Goal: Find contact information: Find contact information

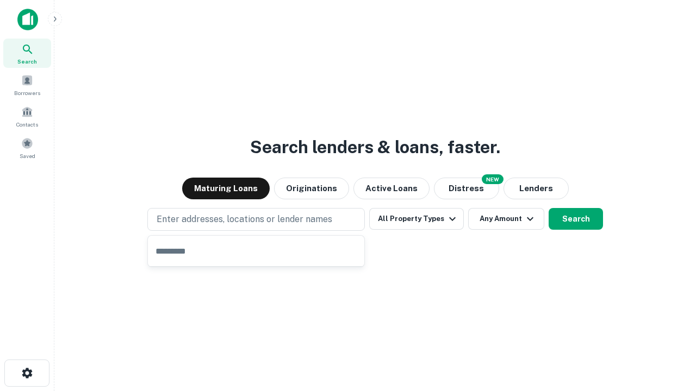
type input "**********"
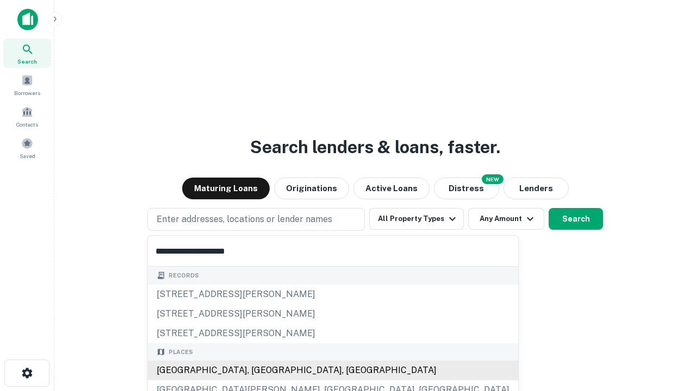
click at [260, 371] on div "Santa Monica, CA, USA" at bounding box center [333, 371] width 370 height 20
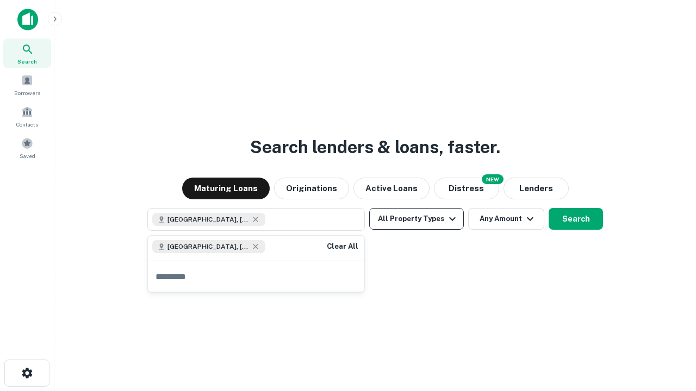
click at [416, 219] on button "All Property Types" at bounding box center [416, 219] width 95 height 22
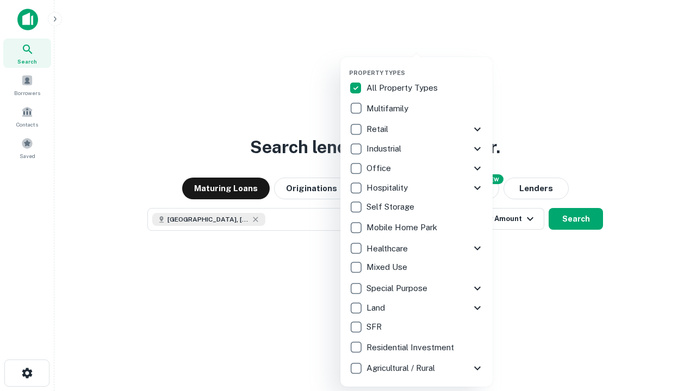
click at [425, 66] on button "button" at bounding box center [425, 66] width 152 height 1
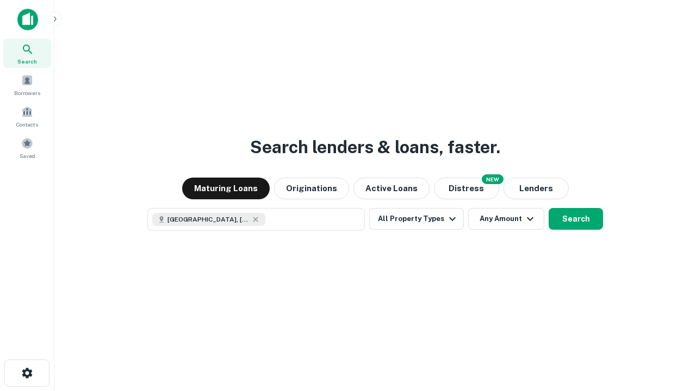
scroll to position [17, 0]
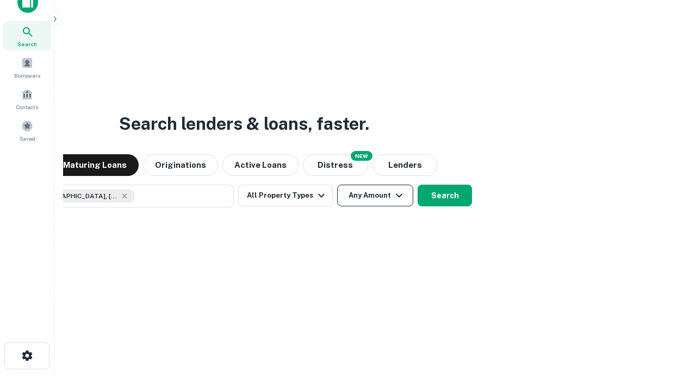
click at [337, 185] on button "Any Amount" at bounding box center [375, 196] width 76 height 22
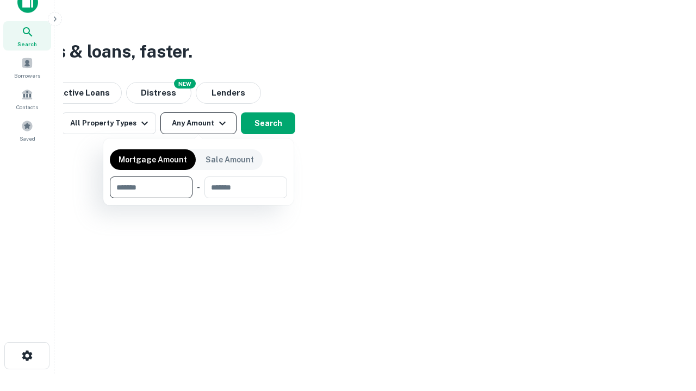
type input "*******"
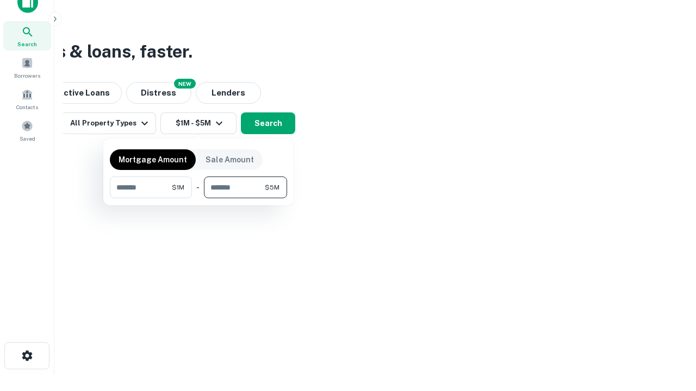
type input "*******"
click at [198, 198] on button "button" at bounding box center [198, 198] width 177 height 1
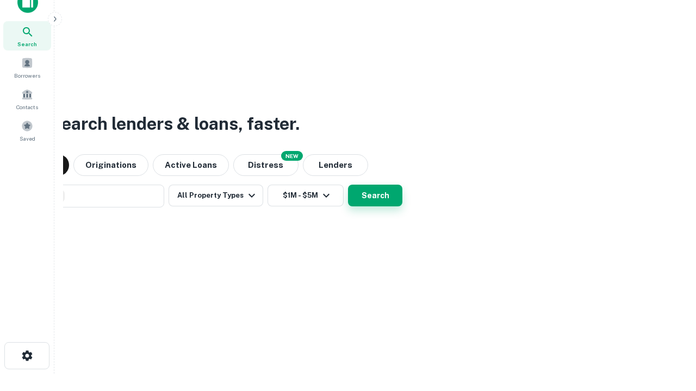
click at [348, 185] on button "Search" at bounding box center [375, 196] width 54 height 22
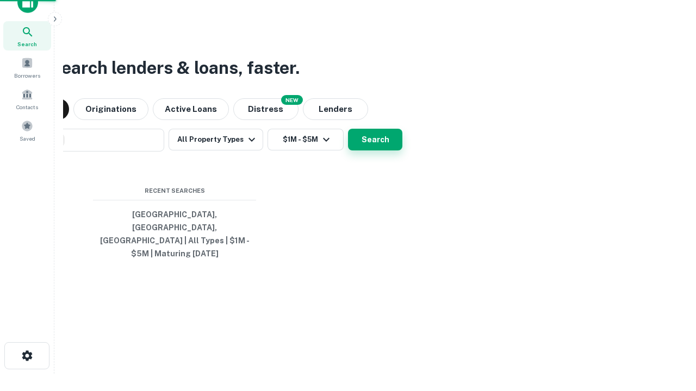
scroll to position [35, 308]
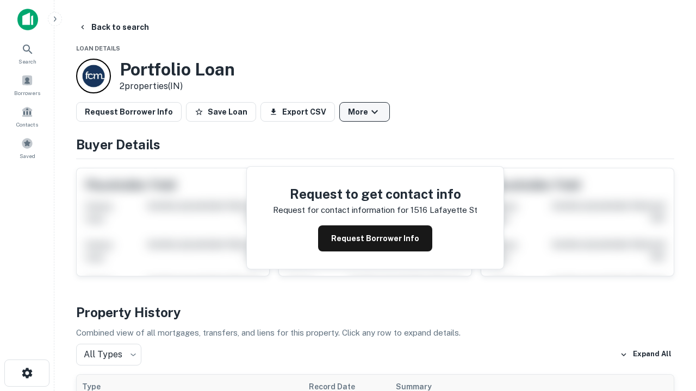
click at [364, 112] on button "More" at bounding box center [364, 112] width 51 height 20
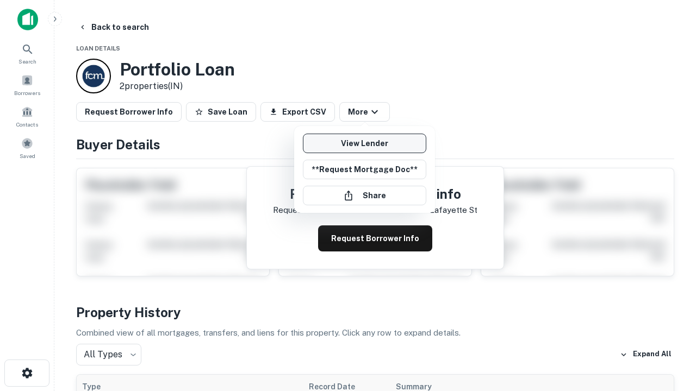
click at [364, 143] on link "View Lender" at bounding box center [364, 144] width 123 height 20
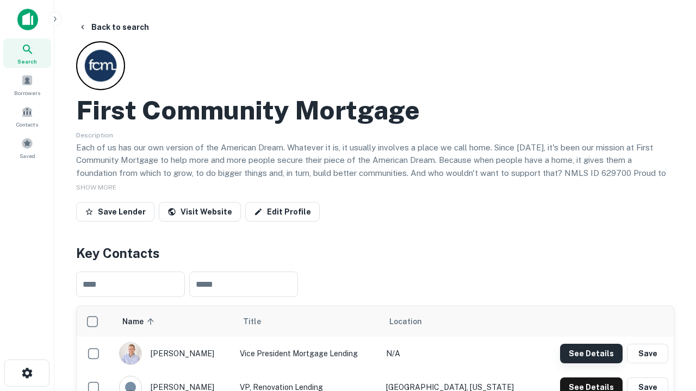
click at [591, 353] on button "See Details" at bounding box center [591, 354] width 62 height 20
click at [27, 373] on icon "button" at bounding box center [27, 373] width 13 height 13
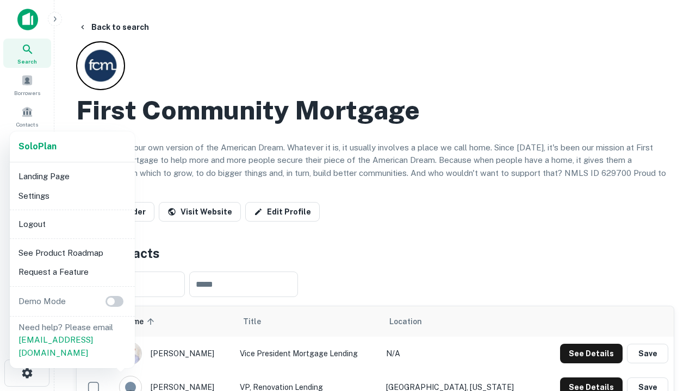
click at [72, 224] on li "Logout" at bounding box center [72, 225] width 116 height 20
